Goal: Task Accomplishment & Management: Manage account settings

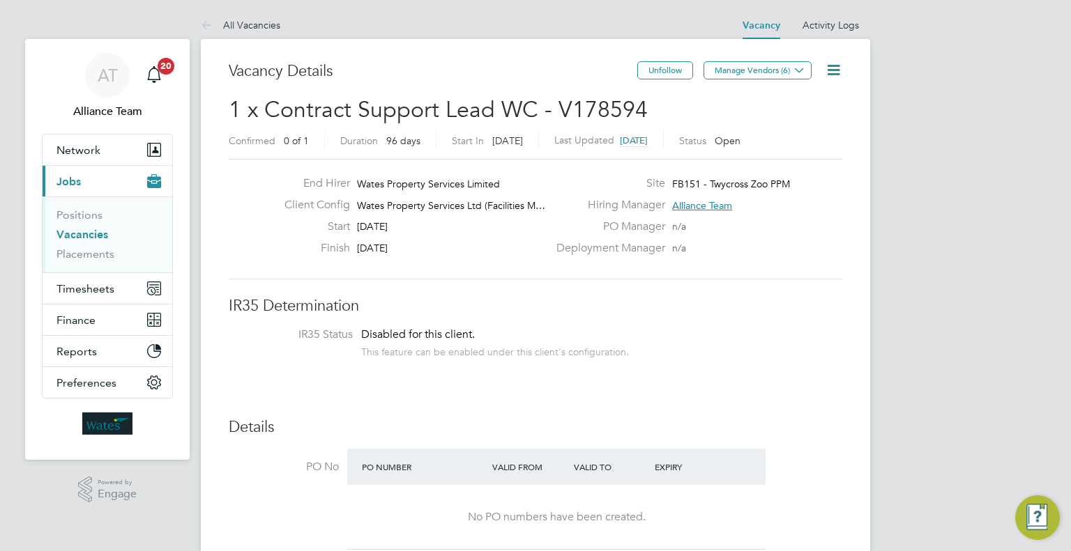
drag, startPoint x: 73, startPoint y: 234, endPoint x: 81, endPoint y: 231, distance: 7.9
click at [73, 234] on link "Vacancies" at bounding box center [82, 234] width 52 height 13
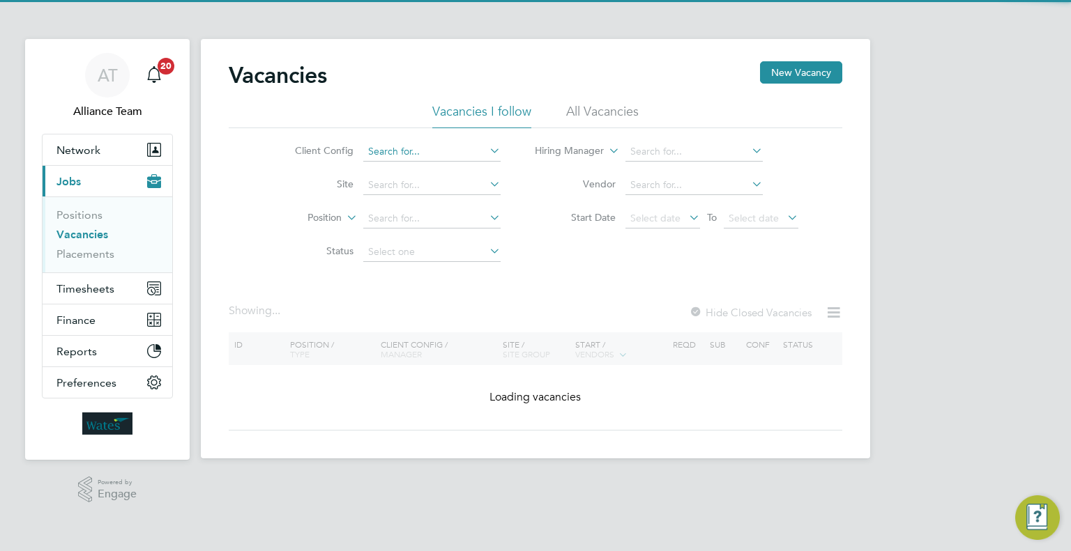
click at [424, 150] on input at bounding box center [431, 152] width 137 height 20
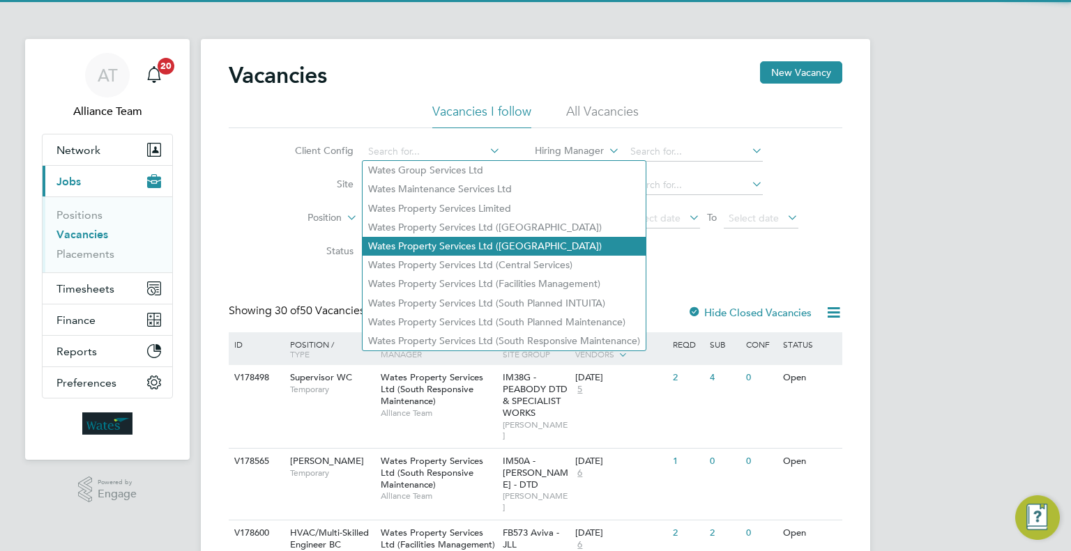
click at [457, 238] on li "Wates Property Services Ltd ([GEOGRAPHIC_DATA])" at bounding box center [504, 246] width 283 height 19
type input "Wates Property Services Ltd ([GEOGRAPHIC_DATA])"
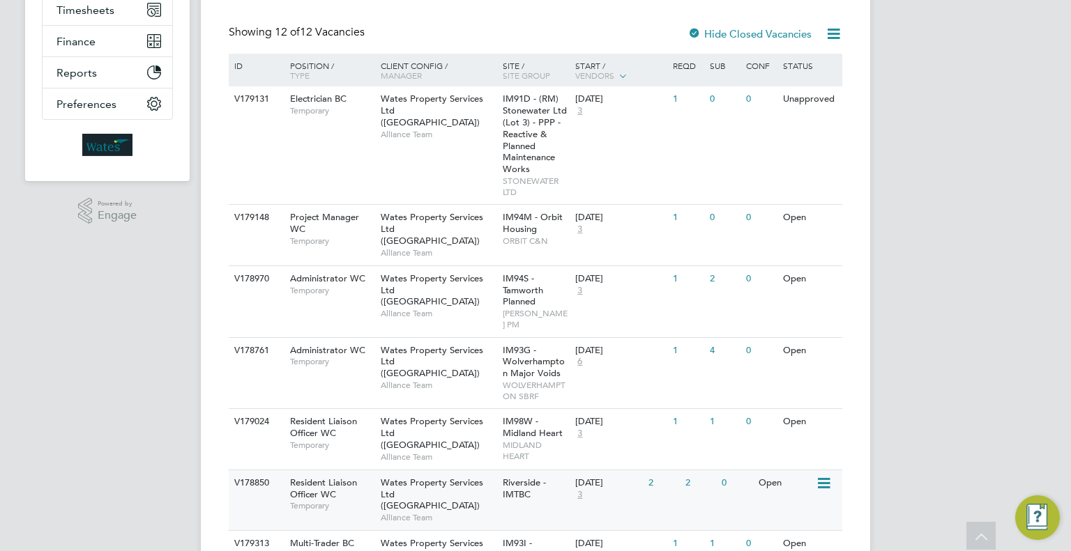
scroll to position [418, 0]
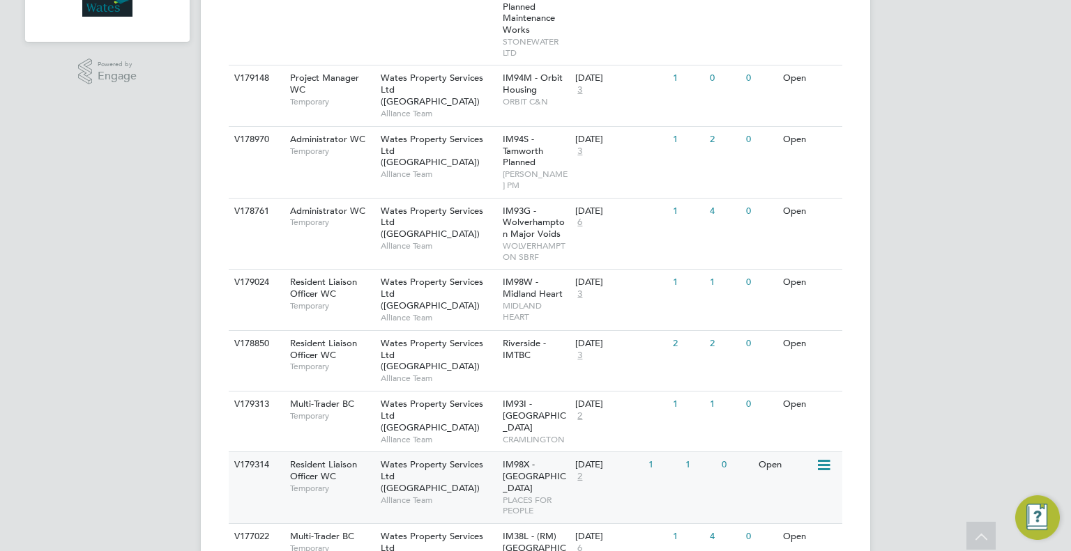
click at [566, 452] on div "IM98X - [GEOGRAPHIC_DATA] PLACES FOR PEOPLE" at bounding box center [535, 487] width 73 height 71
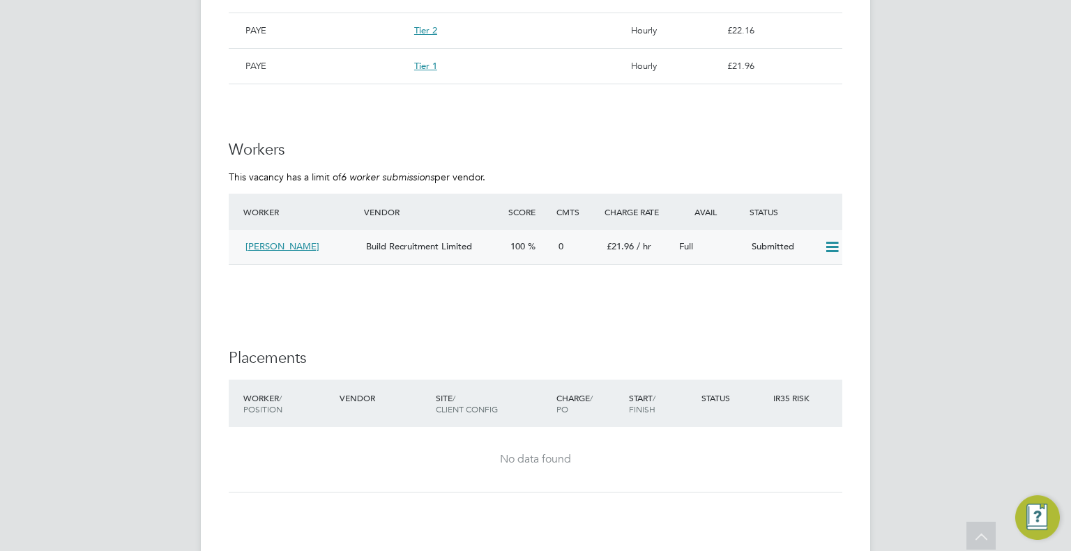
click at [839, 251] on icon at bounding box center [831, 247] width 17 height 11
click at [818, 277] on li "Offer" at bounding box center [814, 277] width 49 height 20
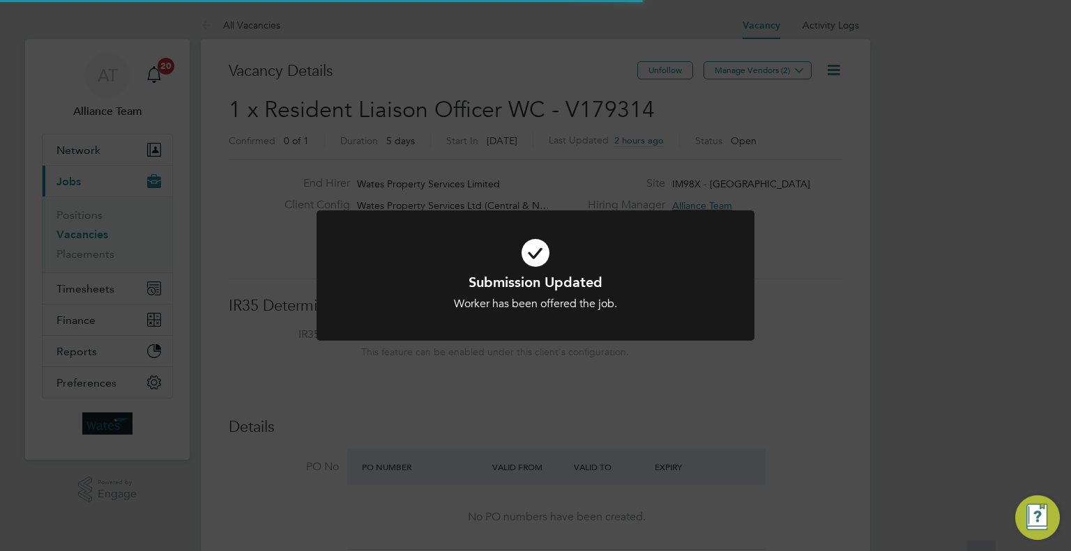
click at [902, 287] on div "Submission Updated Worker has been offered the job. Cancel Okay" at bounding box center [535, 275] width 1071 height 551
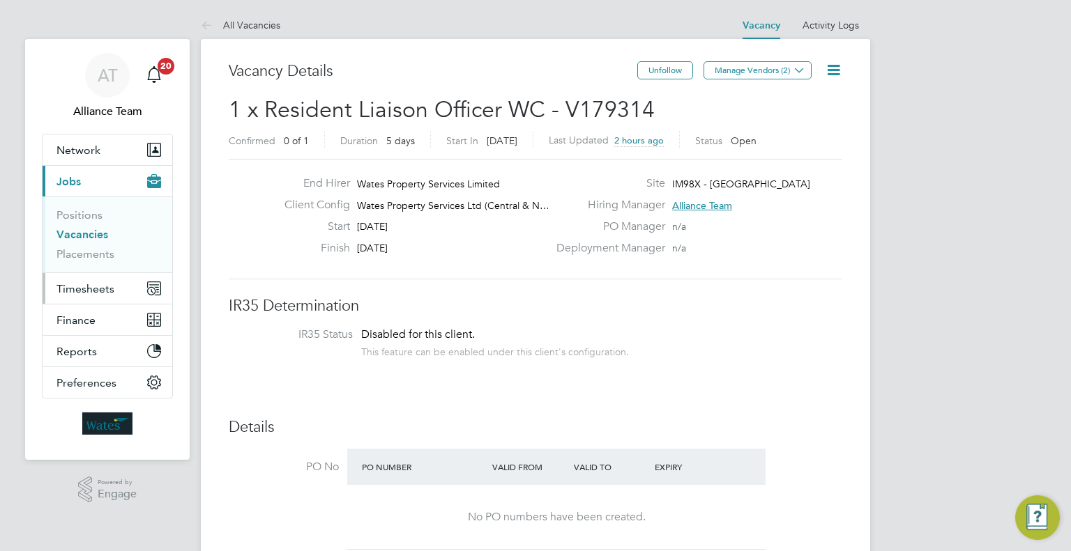
drag, startPoint x: 119, startPoint y: 294, endPoint x: 114, endPoint y: 287, distance: 7.9
click at [117, 292] on button "Timesheets" at bounding box center [108, 288] width 130 height 31
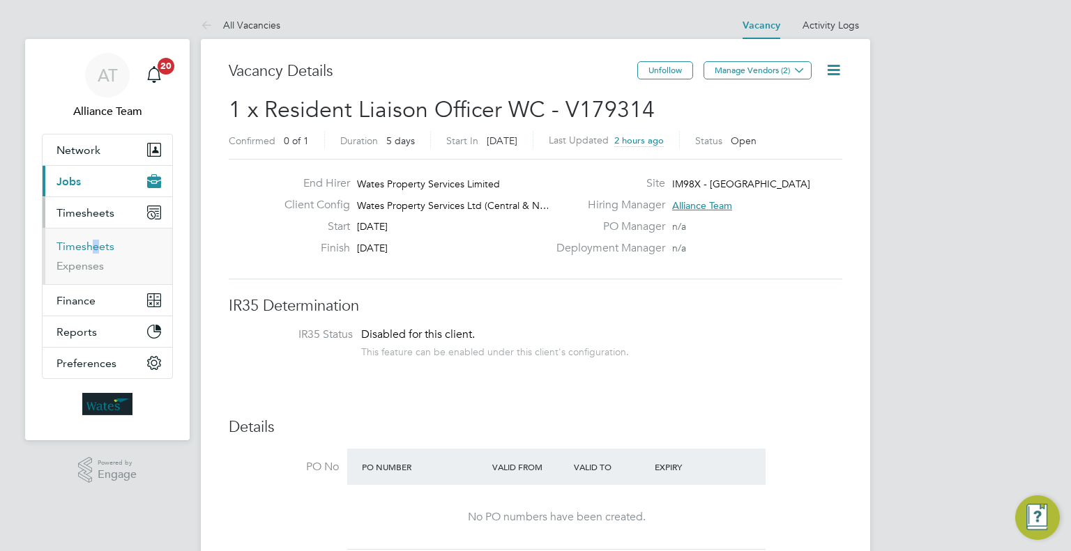
click at [87, 250] on li "Timesheets" at bounding box center [108, 250] width 105 height 20
click at [86, 245] on link "Timesheets" at bounding box center [85, 246] width 58 height 13
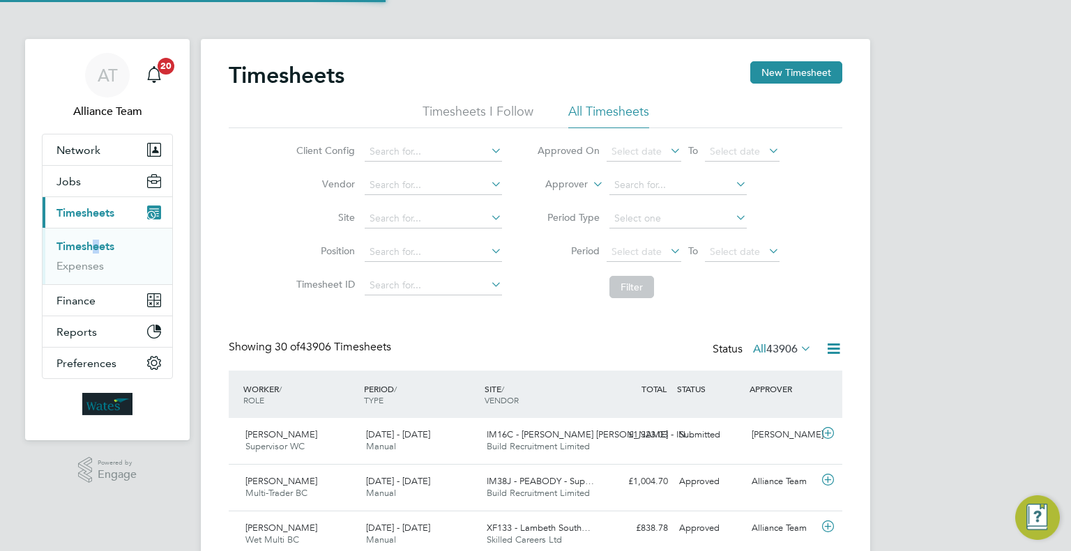
scroll to position [35, 121]
click at [569, 189] on label "Approver" at bounding box center [556, 185] width 63 height 14
click at [567, 201] on li "Worker" at bounding box center [553, 201] width 68 height 18
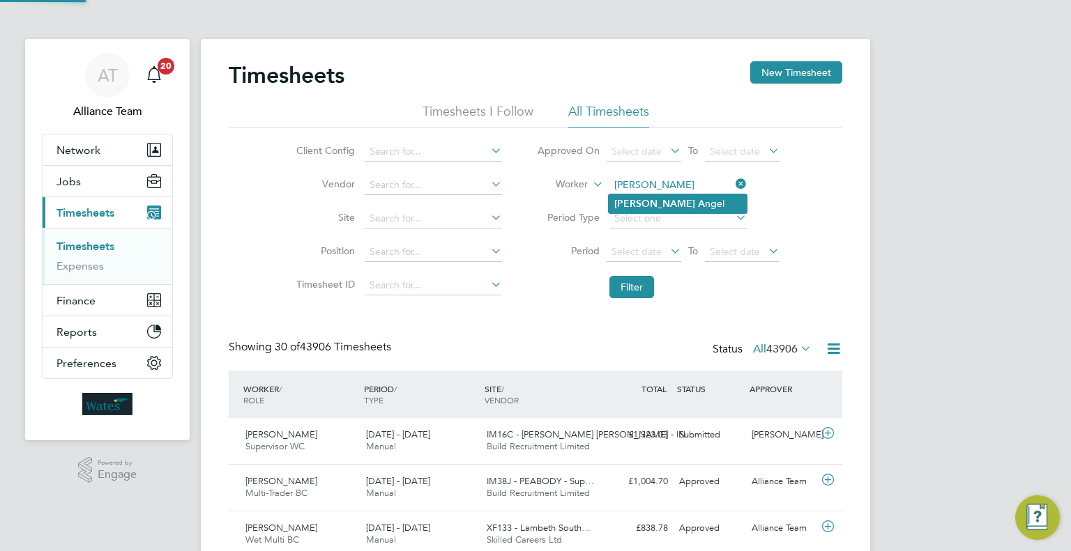
click at [678, 204] on li "Todd A ngel" at bounding box center [678, 204] width 138 height 19
type input "Todd Angel"
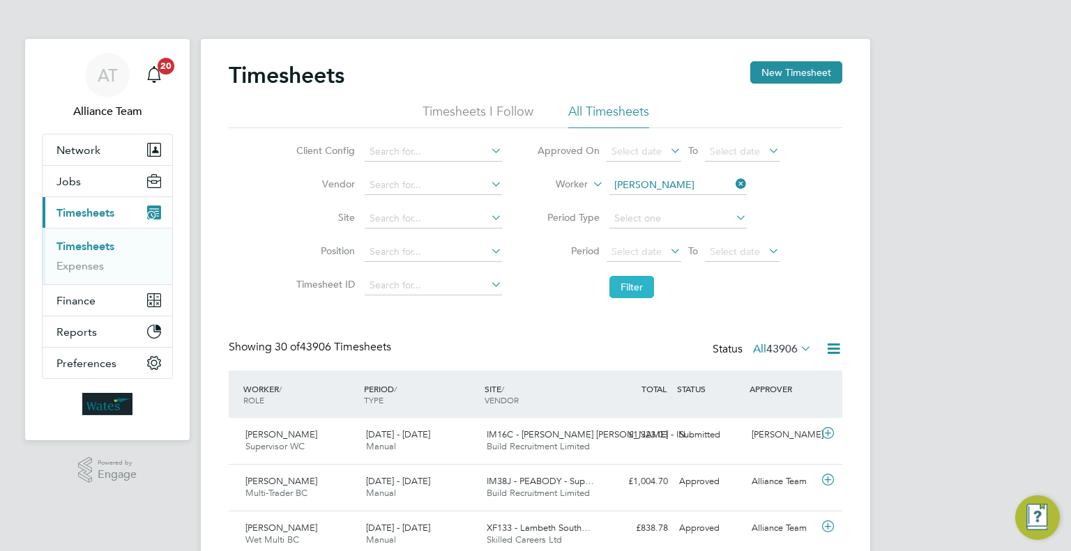
click at [647, 294] on button "Filter" at bounding box center [631, 287] width 45 height 22
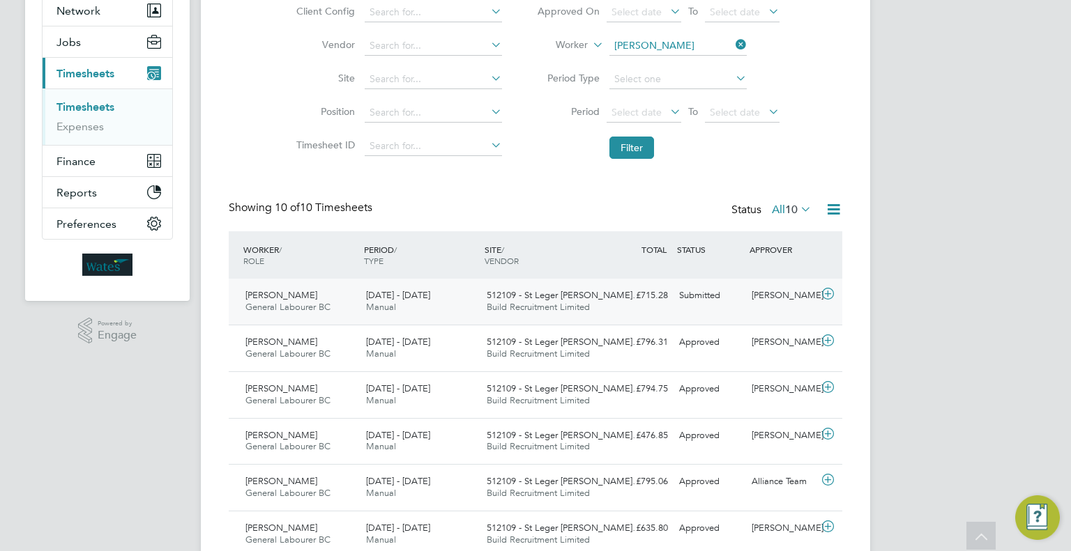
click at [720, 296] on div "Submitted" at bounding box center [709, 295] width 73 height 23
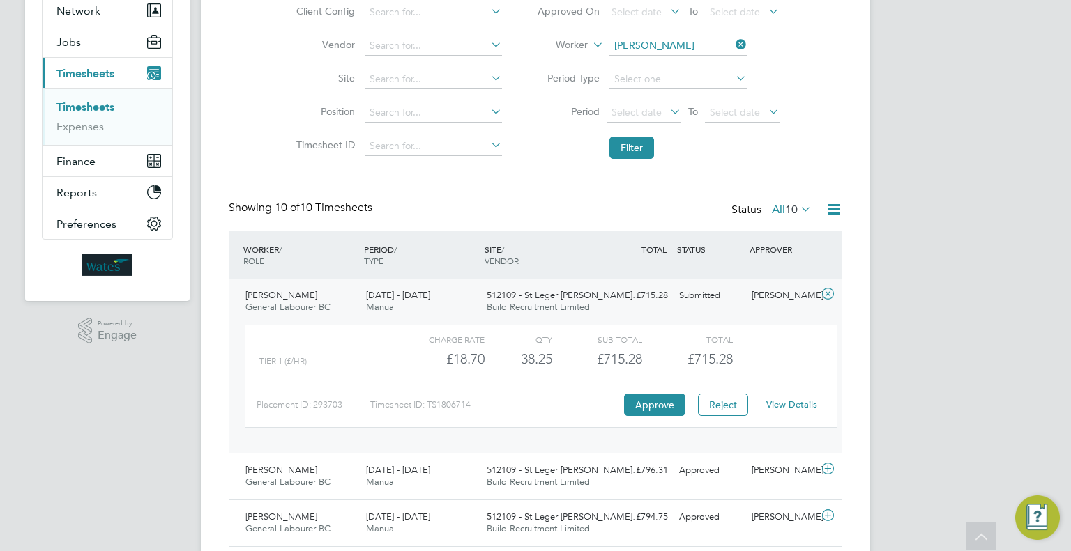
click at [814, 408] on link "View Details" at bounding box center [791, 405] width 51 height 12
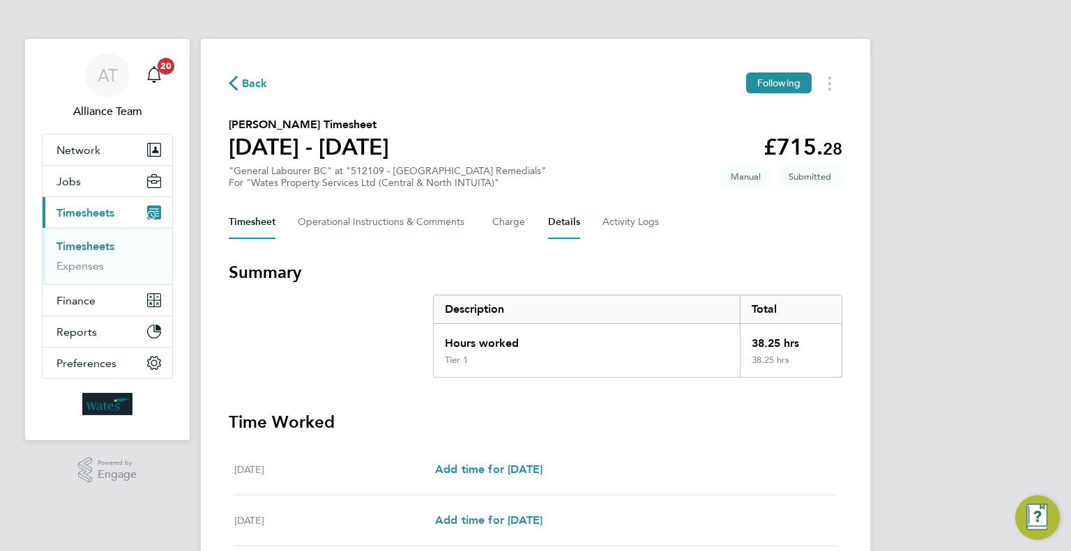
drag, startPoint x: 561, startPoint y: 222, endPoint x: 576, endPoint y: 245, distance: 28.2
click at [561, 222] on button "Details" at bounding box center [564, 222] width 32 height 33
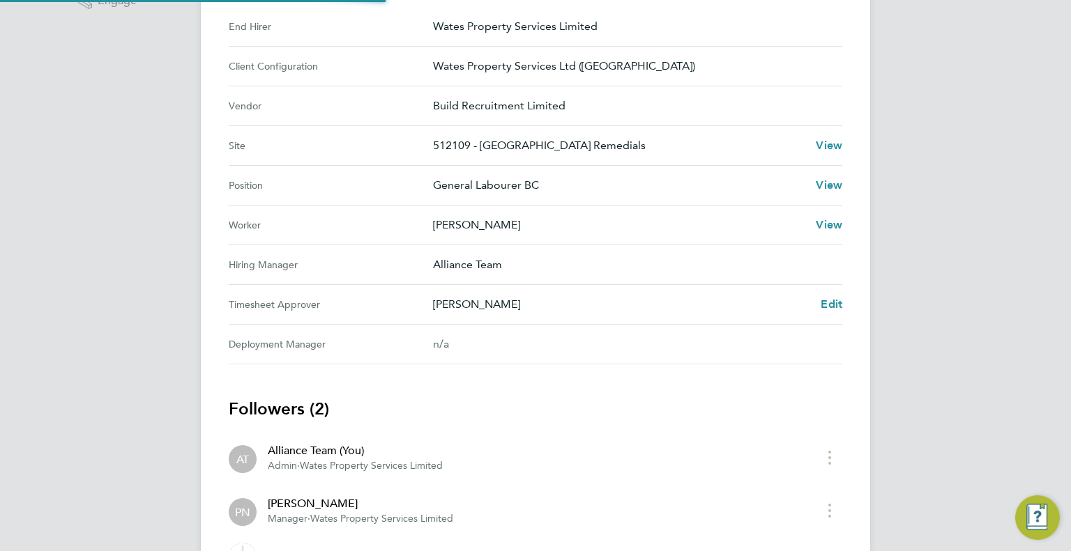
scroll to position [552, 0]
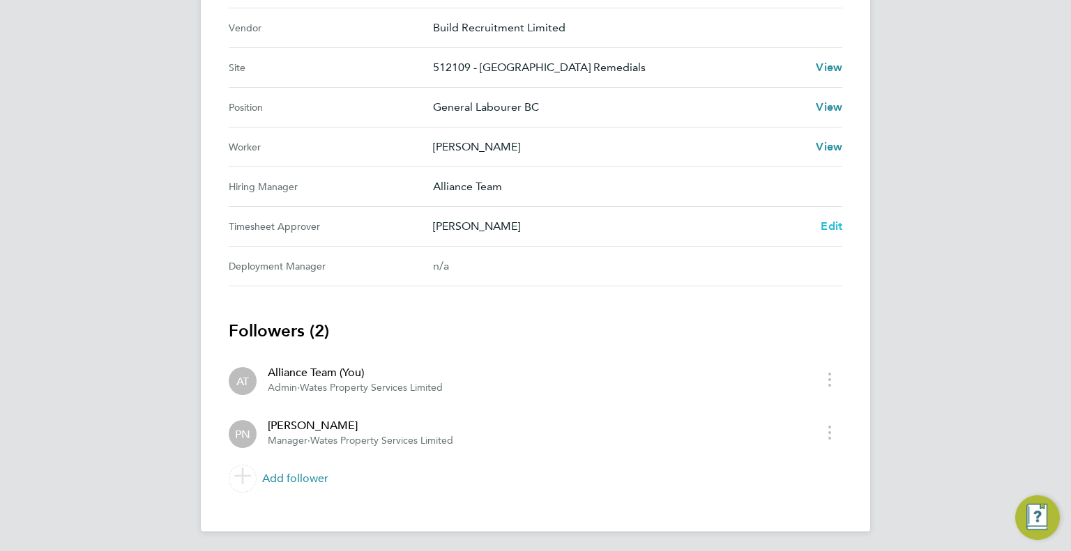
click at [839, 218] on link "Edit" at bounding box center [832, 226] width 22 height 17
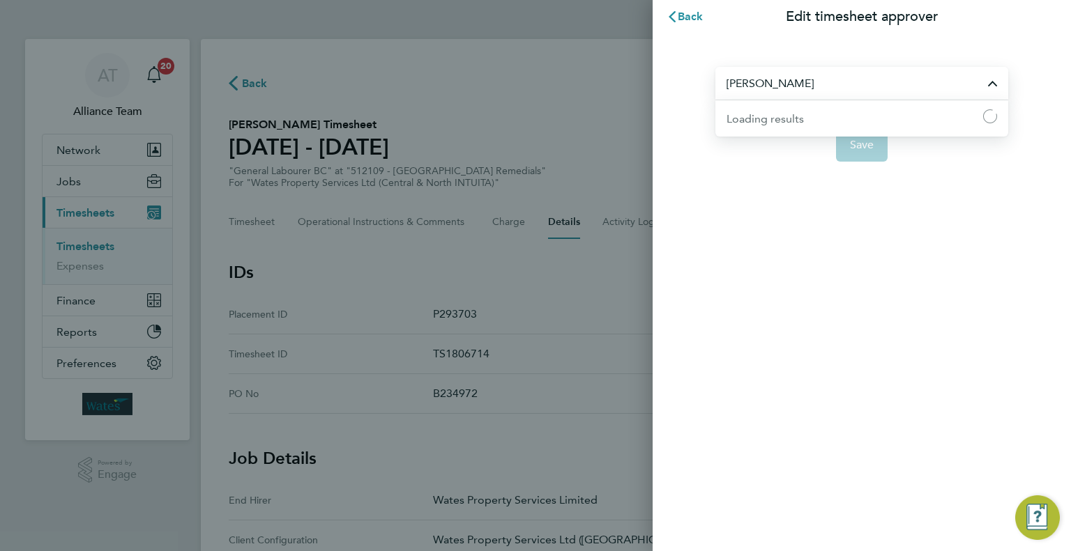
drag, startPoint x: 892, startPoint y: 86, endPoint x: 885, endPoint y: 85, distance: 7.8
click at [892, 86] on input "Paul Norbury" at bounding box center [861, 83] width 293 height 33
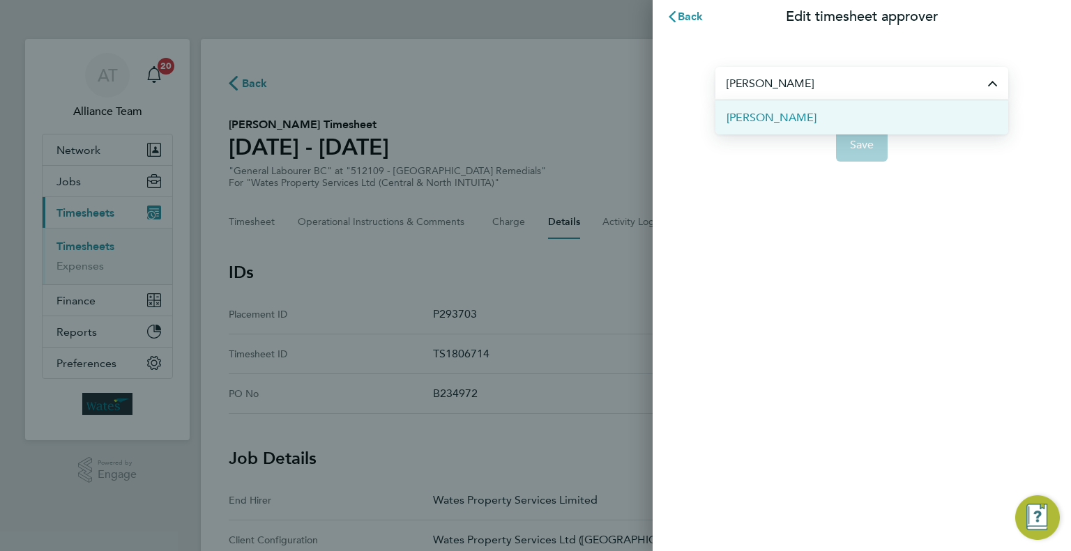
click at [837, 114] on li "Mark Burden" at bounding box center [861, 117] width 293 height 34
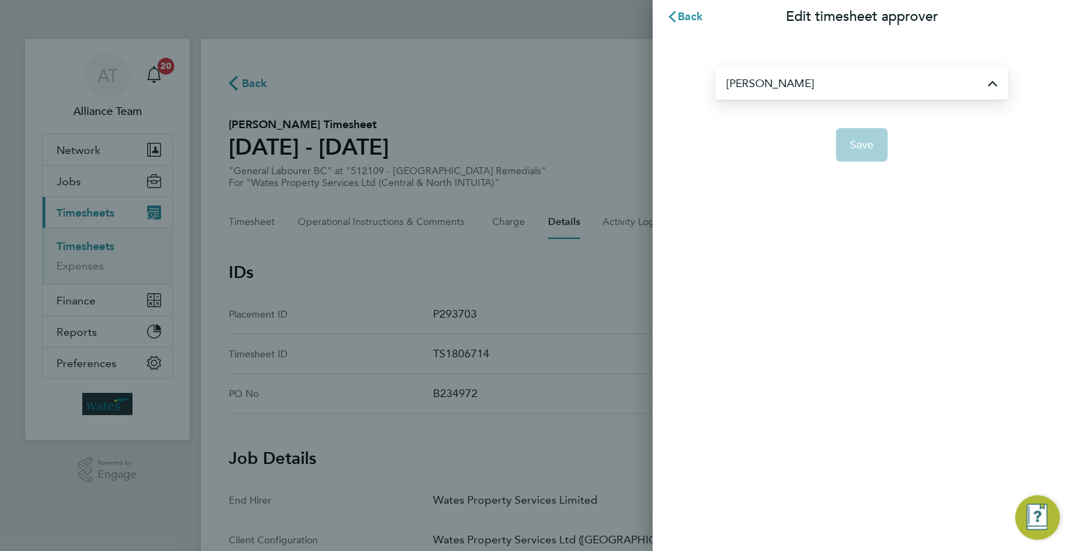
type input "Mark Burden"
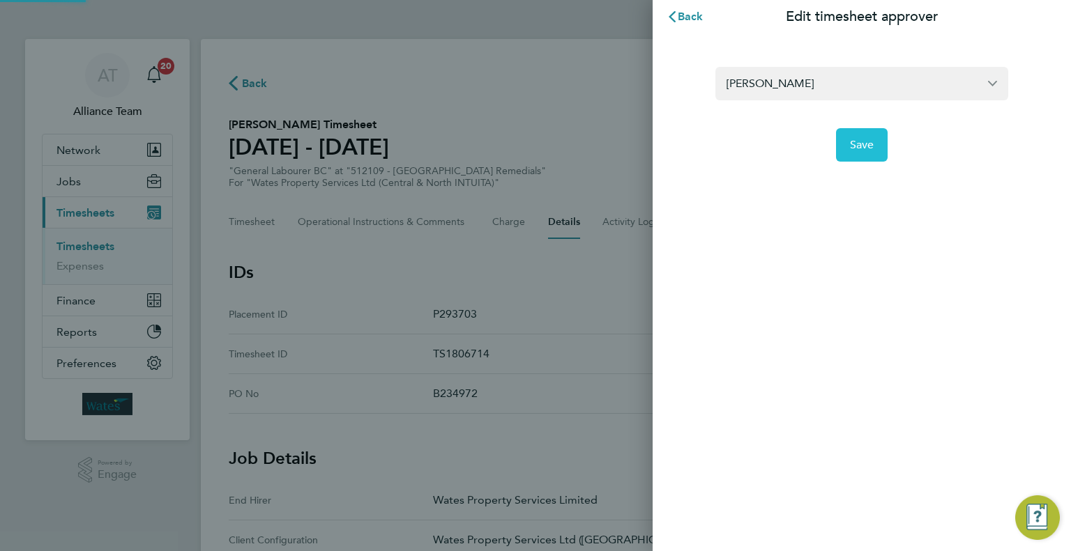
click at [885, 146] on button "Save" at bounding box center [862, 144] width 52 height 33
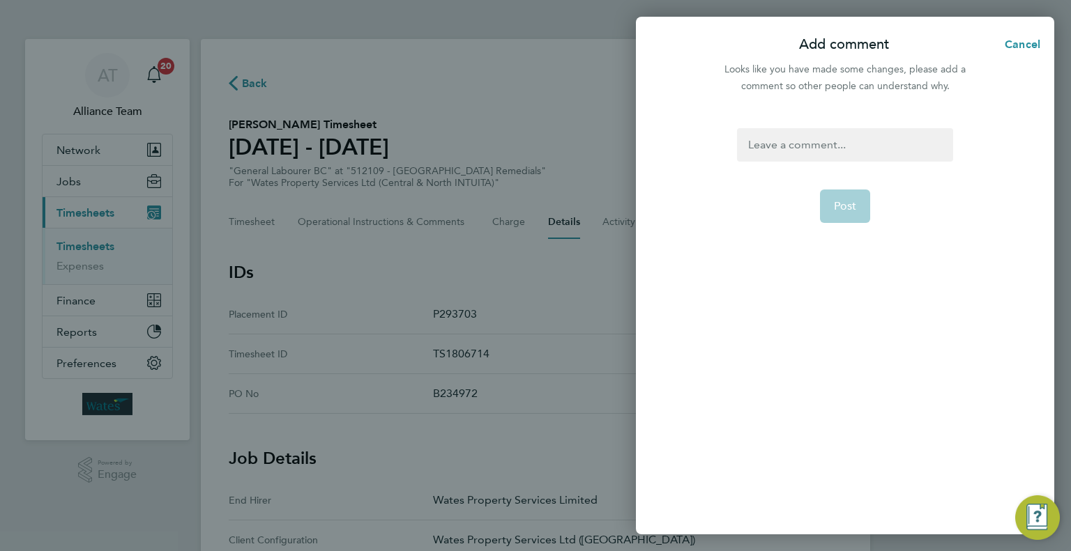
click at [848, 144] on div at bounding box center [844, 144] width 215 height 33
click at [850, 209] on span "Post" at bounding box center [845, 206] width 23 height 14
